Goal: Communication & Community: Answer question/provide support

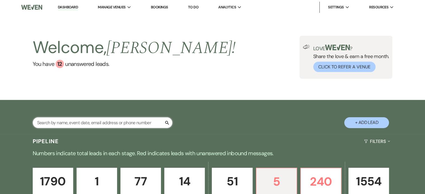
click at [55, 125] on input "text" at bounding box center [103, 122] width 140 height 11
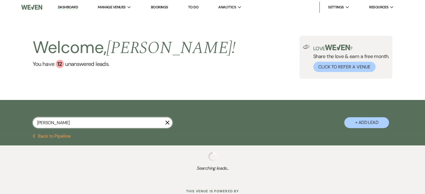
type input "[PERSON_NAME]"
select select "8"
select select "6"
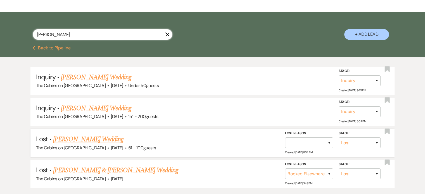
scroll to position [87, 0]
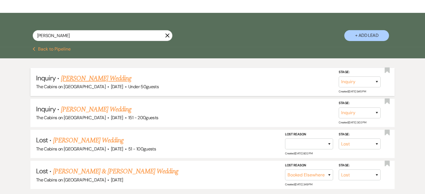
click at [88, 84] on link "[PERSON_NAME] Wedding" at bounding box center [96, 79] width 71 height 10
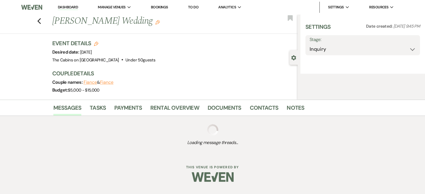
select select "2"
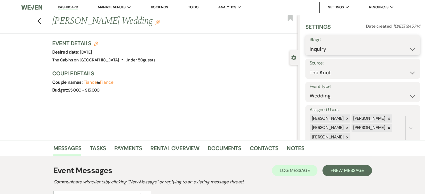
click at [310, 55] on select "Inquiry Follow Up Tour Requested Tour Confirmed Toured Proposal Sent Booked Lost" at bounding box center [363, 49] width 106 height 11
select select "8"
click at [310, 48] on select "Inquiry Follow Up Tour Requested Tour Confirmed Toured Proposal Sent Booked Lost" at bounding box center [363, 49] width 106 height 11
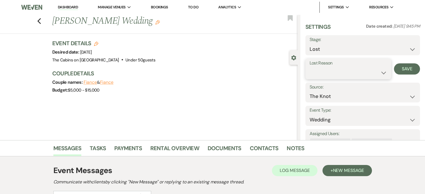
click at [375, 76] on select "Booked Elsewhere Budget Date Unavailable No Response Not a Good Match Capacity …" at bounding box center [348, 72] width 77 height 11
select select "5"
click at [310, 72] on select "Booked Elsewhere Budget Date Unavailable No Response Not a Good Match Capacity …" at bounding box center [348, 72] width 77 height 11
click at [405, 75] on button "Save" at bounding box center [407, 68] width 26 height 11
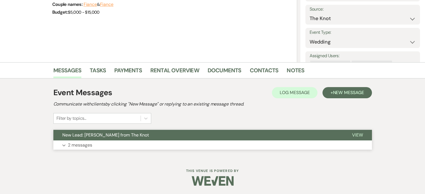
click at [92, 147] on p "2 messages" at bounding box center [80, 145] width 24 height 7
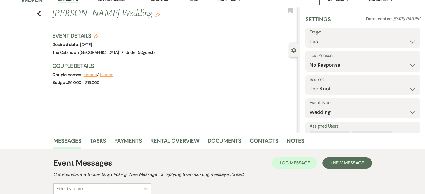
scroll to position [0, 0]
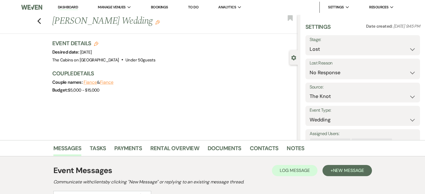
click at [68, 5] on link "Dashboard" at bounding box center [68, 7] width 20 height 5
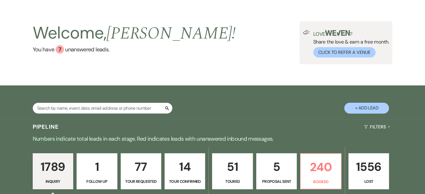
scroll to position [112, 0]
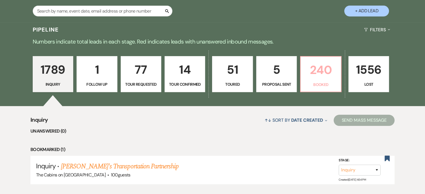
click at [325, 79] on p "240" at bounding box center [320, 70] width 33 height 19
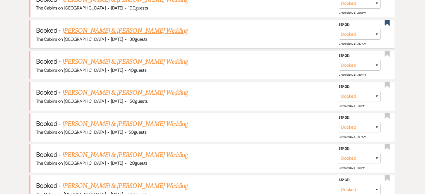
scroll to position [224, 0]
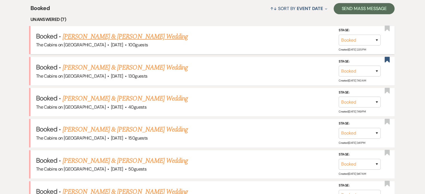
click at [103, 42] on link "[PERSON_NAME] & [PERSON_NAME] Wedding" at bounding box center [125, 37] width 125 height 10
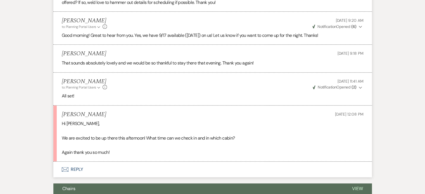
scroll to position [336, 0]
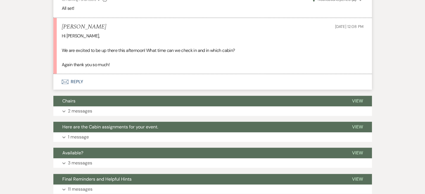
click at [91, 90] on button "Envelope Reply" at bounding box center [212, 82] width 319 height 16
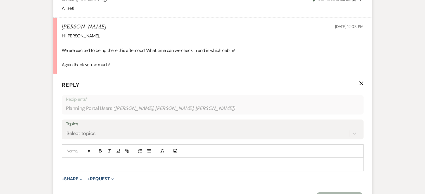
scroll to position [422, 0]
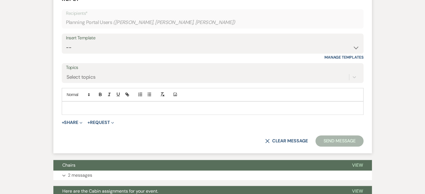
click at [110, 111] on p at bounding box center [212, 108] width 293 height 6
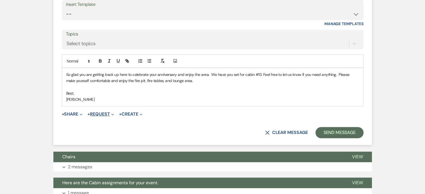
scroll to position [478, 0]
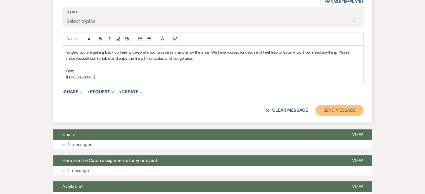
click at [316, 116] on button "Send Message" at bounding box center [340, 110] width 48 height 11
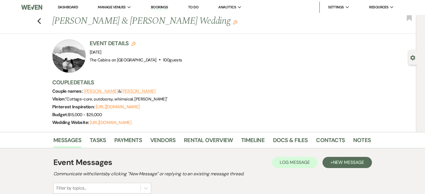
scroll to position [0, 0]
click at [41, 22] on icon "Previous" at bounding box center [39, 21] width 4 height 7
